Goal: Information Seeking & Learning: Learn about a topic

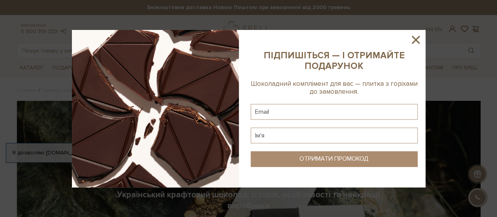
click at [412, 36] on icon at bounding box center [416, 40] width 8 height 8
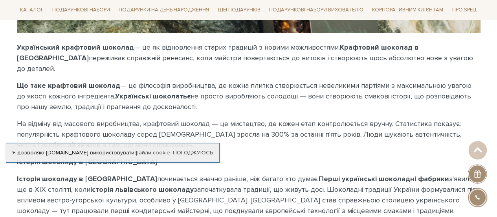
scroll to position [236, 0]
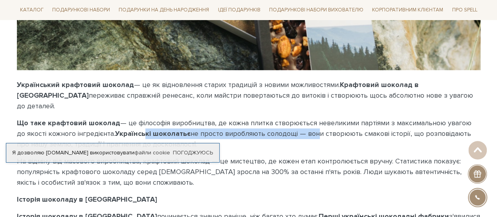
drag, startPoint x: 144, startPoint y: 120, endPoint x: 304, endPoint y: 118, distance: 160.4
click at [304, 118] on p "Що таке крафтовий шоколад — це філософія виробництва, де кожна плитка створюєть…" at bounding box center [249, 134] width 464 height 32
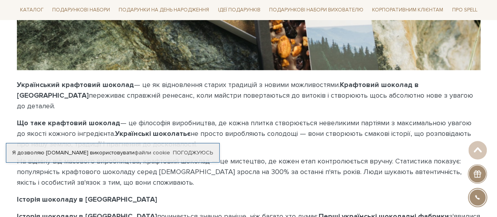
click at [313, 121] on p "Що таке крафтовий шоколад — це філософія виробництва, де кожна плитка створюєть…" at bounding box center [249, 134] width 464 height 32
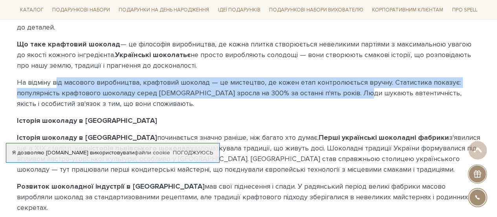
drag, startPoint x: 55, startPoint y: 73, endPoint x: 360, endPoint y: 77, distance: 305.2
click at [360, 77] on p "На відміну від масового виробництва, крафтовий шоколад — це мистецтво, де кожен…" at bounding box center [249, 93] width 464 height 32
click at [350, 83] on p "На відміну від масового виробництва, крафтовий шоколад — це мистецтво, де кожен…" at bounding box center [249, 93] width 464 height 32
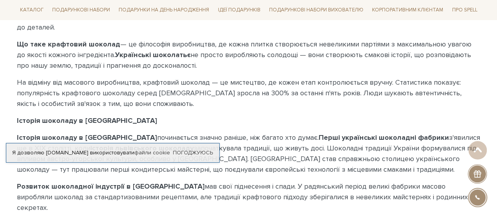
click at [337, 88] on p "На відміну від масового виробництва, крафтовий шоколад — це мистецтво, де кожен…" at bounding box center [249, 93] width 464 height 32
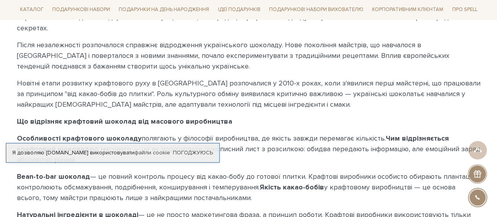
scroll to position [511, 0]
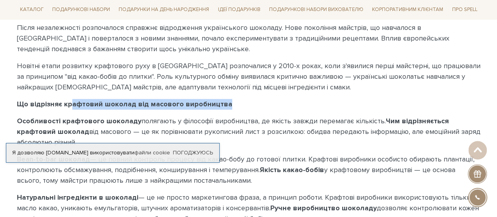
drag, startPoint x: 71, startPoint y: 79, endPoint x: 252, endPoint y: 84, distance: 181.3
click at [252, 99] on p "Що відрізняє крафтовий шоколад від масового виробництва" at bounding box center [249, 104] width 464 height 11
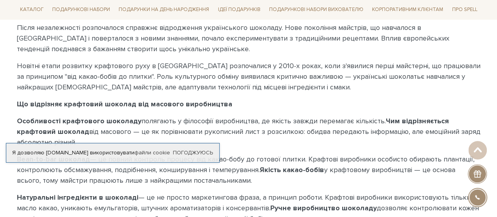
click at [229, 116] on p "Особливості крафтового шоколаду полягають у філософії виробництва, де якість за…" at bounding box center [249, 132] width 464 height 32
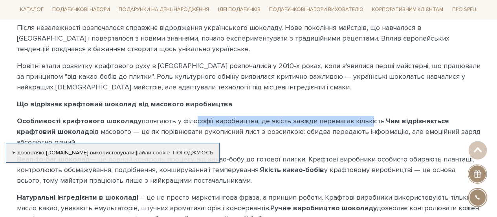
drag, startPoint x: 190, startPoint y: 104, endPoint x: 367, endPoint y: 104, distance: 177.7
click at [367, 116] on p "Особливості крафтового шоколаду полягають у філософії виробництва, де якість за…" at bounding box center [249, 132] width 464 height 32
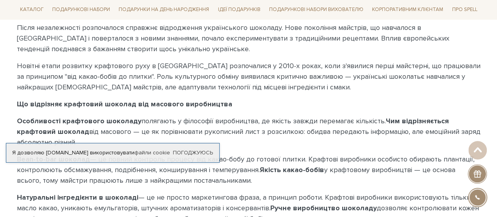
click at [378, 116] on p "Особливості крафтового шоколаду полягають у філософії виробництва, де якість за…" at bounding box center [249, 132] width 464 height 32
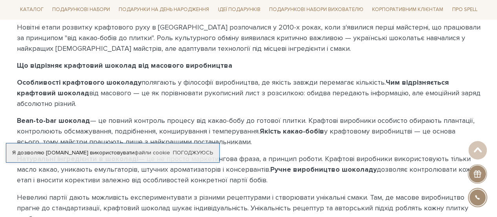
scroll to position [550, 0]
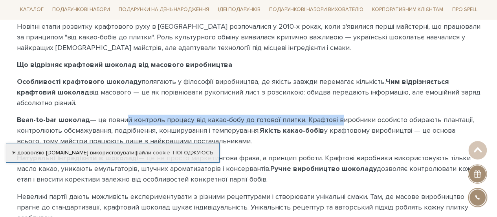
drag, startPoint x: 121, startPoint y: 95, endPoint x: 336, endPoint y: 92, distance: 214.7
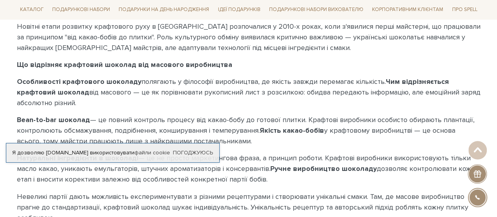
click at [354, 114] on p "Bean-to-bar шоколад — це повний контроль процесу від какао-бобу до готової плит…" at bounding box center [249, 130] width 464 height 32
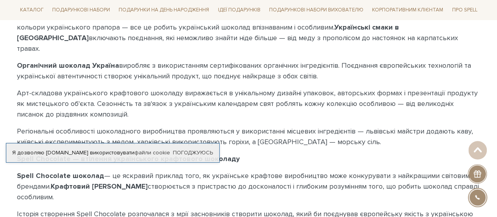
scroll to position [904, 0]
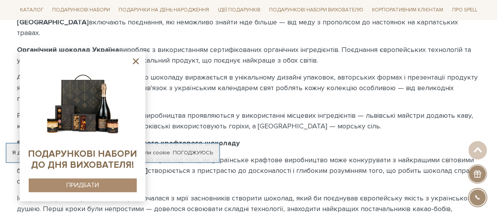
click at [134, 59] on icon at bounding box center [136, 61] width 10 height 10
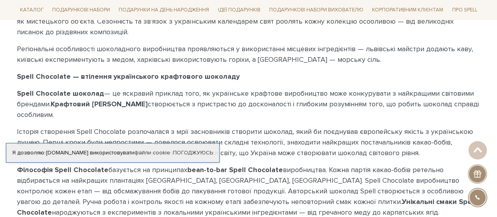
scroll to position [983, 0]
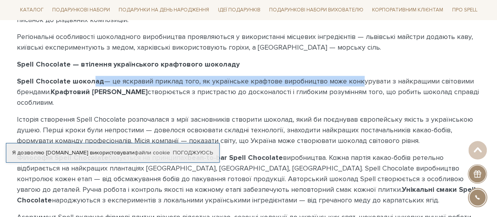
drag, startPoint x: 89, startPoint y: 51, endPoint x: 352, endPoint y: 53, distance: 262.3
click at [350, 76] on p "Spell Chocolate шоколад — це яскравий приклад того, як українське крафтове виро…" at bounding box center [249, 92] width 464 height 32
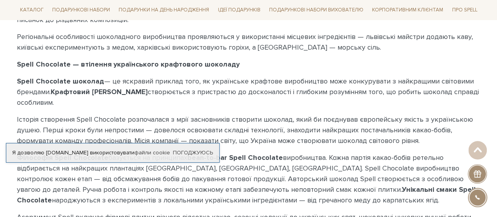
click at [364, 76] on p "Spell Chocolate шоколад — це яскравий приклад того, як українське крафтове виро…" at bounding box center [249, 92] width 464 height 32
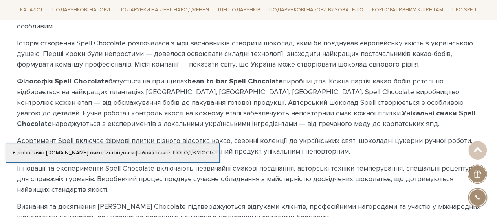
scroll to position [1062, 0]
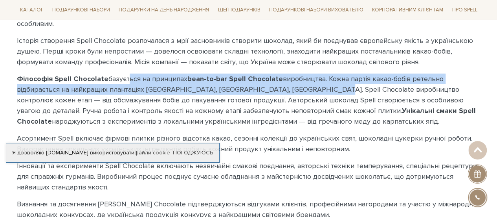
drag, startPoint x: 124, startPoint y: 47, endPoint x: 323, endPoint y: 51, distance: 199.4
click at [322, 74] on p "Філософія Spell Chocolate базується на принципах bean-to-bar Spell Chocolate ви…" at bounding box center [249, 100] width 464 height 53
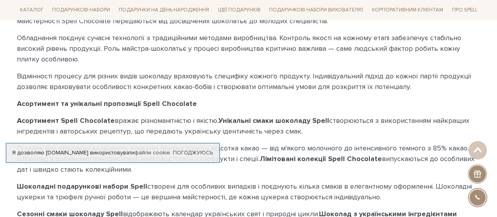
scroll to position [1415, 0]
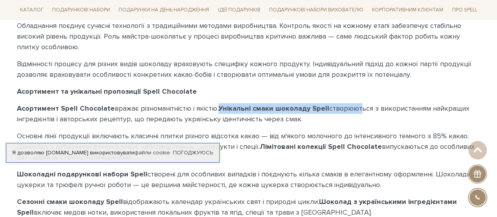
drag, startPoint x: 214, startPoint y: 77, endPoint x: 352, endPoint y: 77, distance: 138.4
click at [352, 103] on p "Асортимент Spell Chocolate вражає різноманітністю і якістю. Унікальні смаки шок…" at bounding box center [249, 113] width 464 height 21
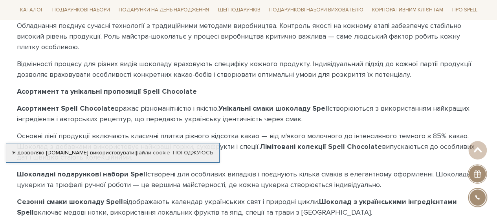
click at [362, 103] on p "Асортимент Spell Chocolate вражає різноманітністю і якістю. Унікальні смаки шок…" at bounding box center [249, 113] width 464 height 21
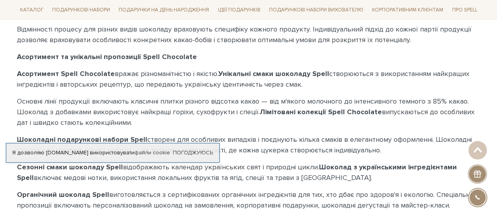
scroll to position [1494, 0]
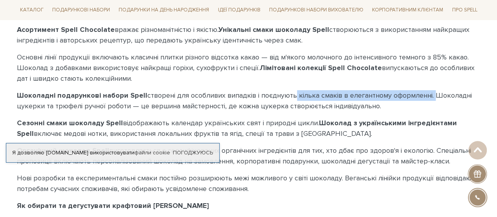
drag, startPoint x: 290, startPoint y: 64, endPoint x: 430, endPoint y: 55, distance: 139.8
click at [430, 90] on p "Шоколадні подарункові набори Spell створені для особливих випадків і поєднують …" at bounding box center [249, 100] width 464 height 21
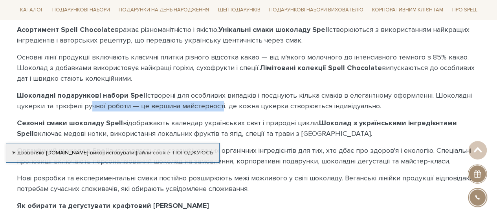
drag, startPoint x: 91, startPoint y: 73, endPoint x: 219, endPoint y: 74, distance: 127.4
click at [219, 90] on p "Шоколадні подарункові набори Spell створені для особливих випадків і поєднують …" at bounding box center [249, 100] width 464 height 21
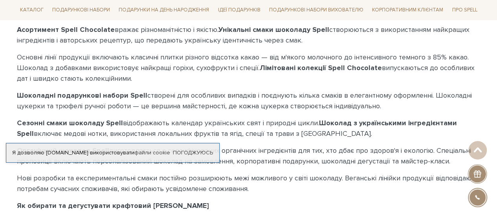
click at [257, 90] on p "Шоколадні подарункові набори Spell створені для особливих випадків і поєднують …" at bounding box center [249, 100] width 464 height 21
drag, startPoint x: 26, startPoint y: 88, endPoint x: 123, endPoint y: 88, distance: 97.1
click at [123, 118] on p "Сезонні смаки шоколаду Spell відображають календар українських свят і природні …" at bounding box center [249, 128] width 464 height 21
click at [161, 118] on p "Сезонні смаки шоколаду Spell відображають календар українських свят і природні …" at bounding box center [249, 128] width 464 height 21
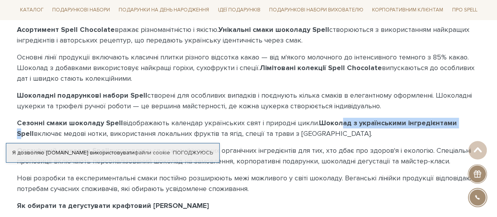
drag, startPoint x: 344, startPoint y: 92, endPoint x: 449, endPoint y: 92, distance: 105.0
click at [449, 118] on b "Шоколад з українськими інгредієнтами Spell" at bounding box center [237, 127] width 440 height 19
click at [450, 118] on b "Шоколад з українськими інгредієнтами Spell" at bounding box center [237, 127] width 440 height 19
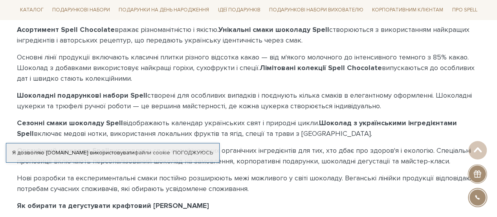
click at [397, 118] on p "Сезонні смаки шоколаду Spell відображають календар українських свят і природні …" at bounding box center [249, 128] width 464 height 21
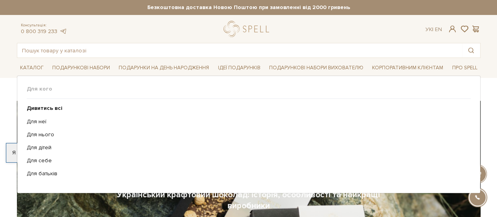
scroll to position [39, 0]
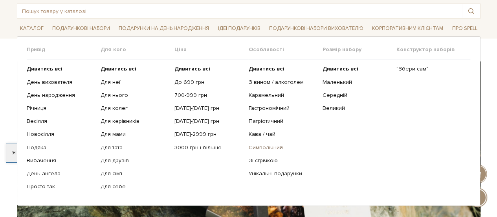
click at [266, 146] on link "Символічний" at bounding box center [282, 147] width 68 height 7
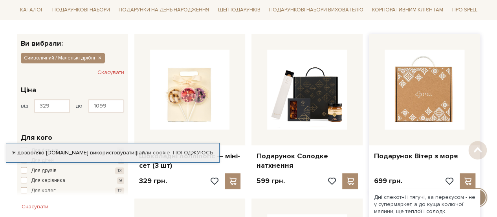
scroll to position [118, 0]
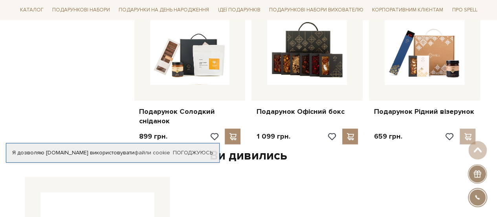
scroll to position [819, 0]
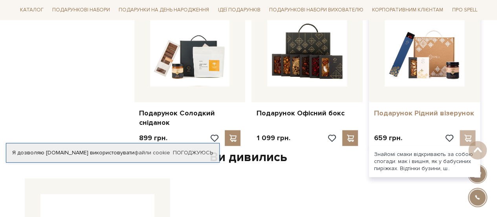
click at [432, 114] on link "Подарунок Рідний візерунок" at bounding box center [425, 113] width 102 height 9
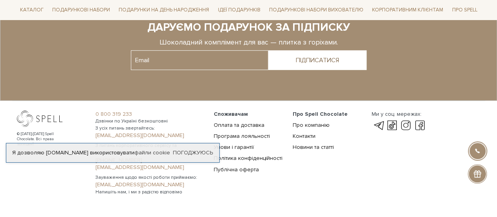
scroll to position [1142, 0]
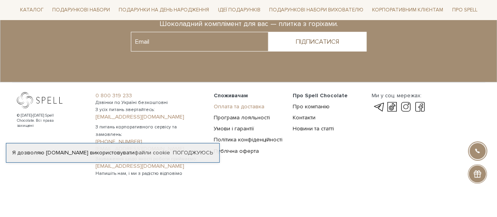
click at [235, 105] on link "Оплата та доставка" at bounding box center [239, 106] width 51 height 7
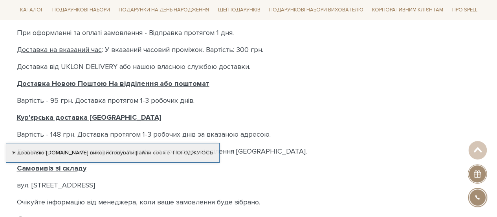
scroll to position [354, 0]
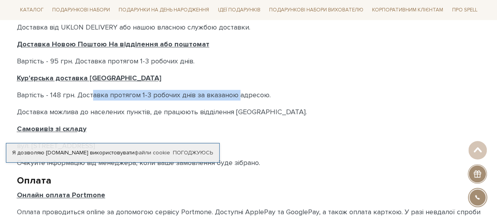
drag, startPoint x: 92, startPoint y: 94, endPoint x: 239, endPoint y: 99, distance: 147.1
click at [239, 99] on p "Вартість - 148 грн. Доставка протягом 1-3 робочих днів за вказаною адресою." at bounding box center [249, 95] width 464 height 11
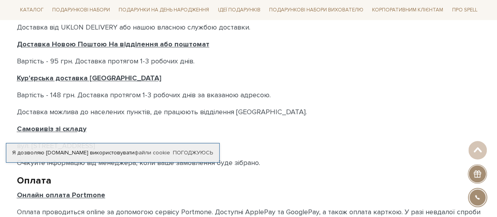
click at [267, 92] on p "Вартість - 148 грн. Доставка протягом 1-3 робочих днів за вказаною адресою." at bounding box center [249, 95] width 464 height 11
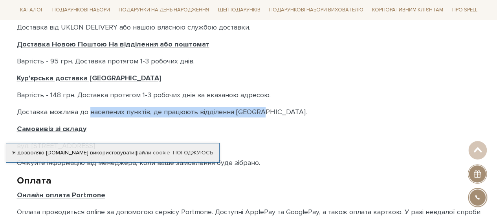
drag, startPoint x: 177, startPoint y: 108, endPoint x: 259, endPoint y: 112, distance: 81.5
click at [259, 112] on p "Доставка можлива до населених пунктів, де працюють відділення Нової пошти." at bounding box center [249, 112] width 464 height 11
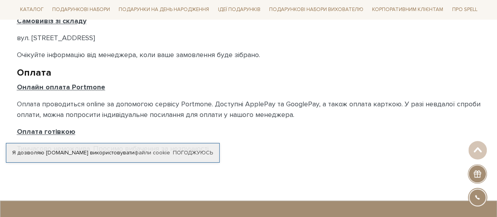
scroll to position [472, 0]
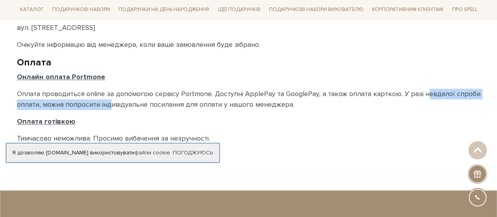
drag, startPoint x: 112, startPoint y: 99, endPoint x: 391, endPoint y: 99, distance: 279.2
click at [427, 98] on p "Оплата проводиться online за допомогою сервісу Portmone. Доступні ApplePay та G…" at bounding box center [249, 98] width 464 height 21
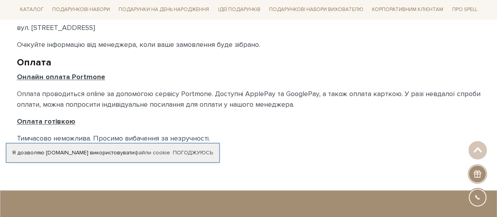
click at [361, 99] on p "Оплата проводиться online за допомогою сервісу Portmone. Доступні ApplePay та G…" at bounding box center [249, 98] width 464 height 21
